Goal: Information Seeking & Learning: Learn about a topic

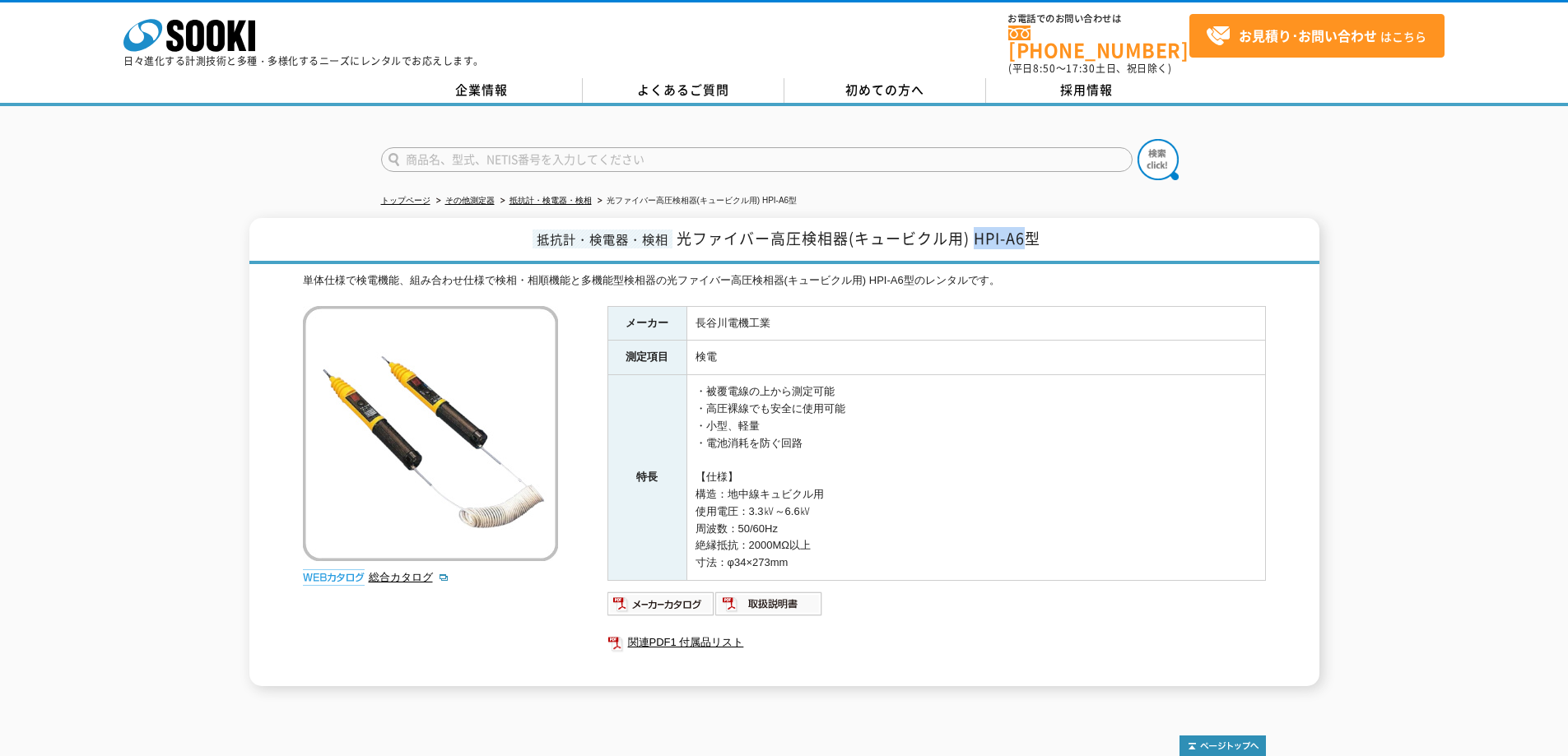
drag, startPoint x: 1026, startPoint y: 231, endPoint x: 973, endPoint y: 232, distance: 53.0
click at [973, 232] on span "光ファイバー高圧検相器(キュービクル用) HPI-A6型" at bounding box center [858, 238] width 364 height 22
copy span "HPI-A6"
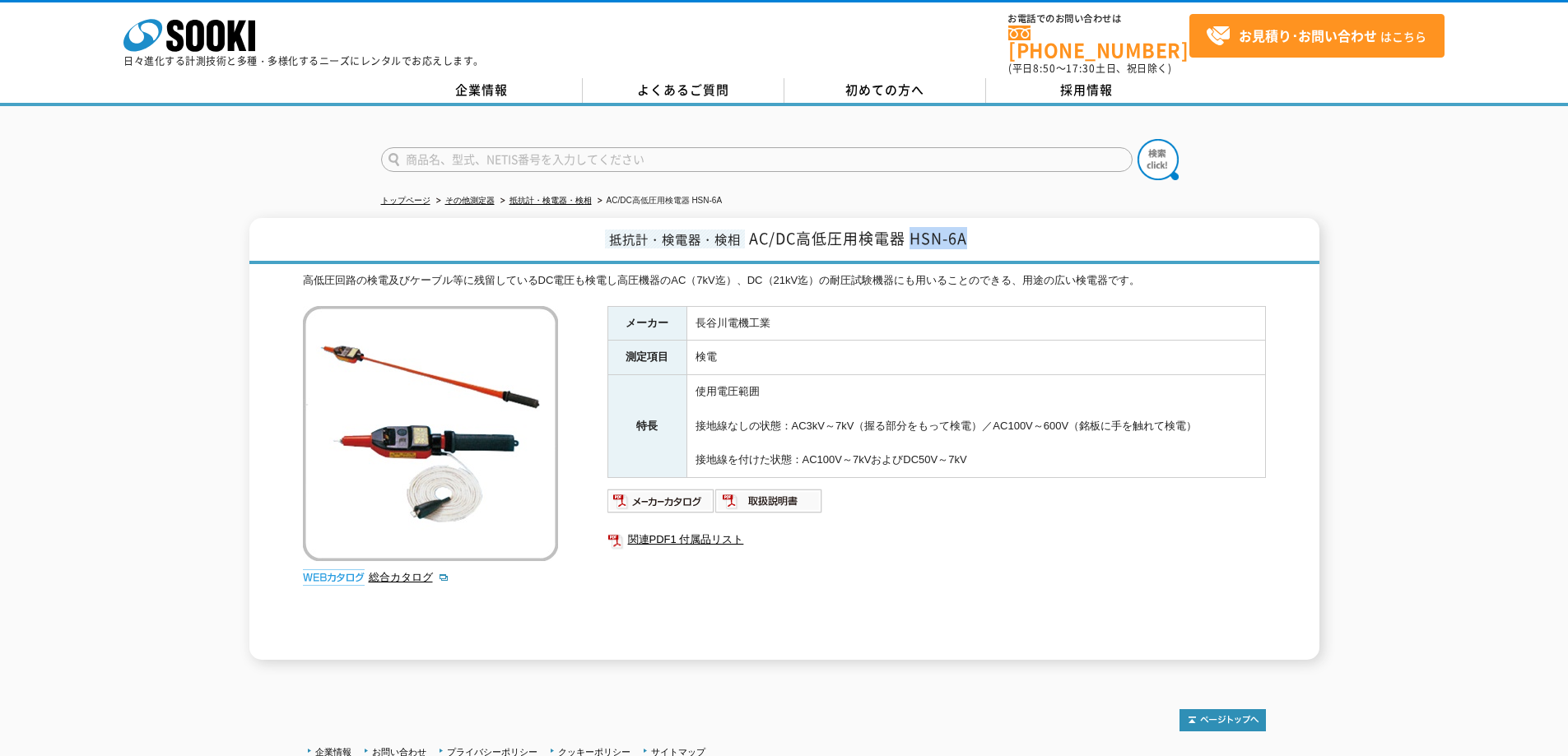
drag, startPoint x: 966, startPoint y: 228, endPoint x: 915, endPoint y: 237, distance: 51.8
click at [915, 237] on span "AC/DC高低圧用検電器 HSN-6A" at bounding box center [857, 238] width 218 height 22
copy span "HSN-6A"
